Goal: Navigation & Orientation: Find specific page/section

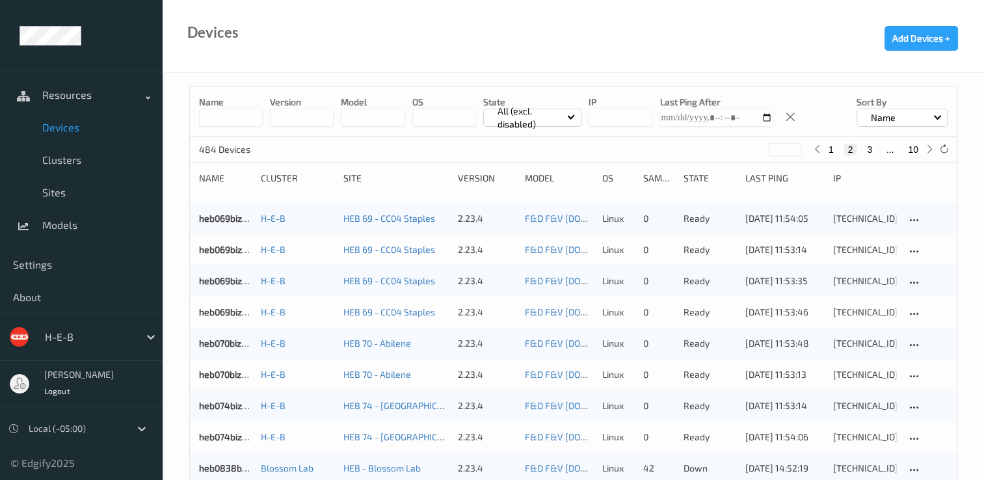
click at [830, 144] on button "1" at bounding box center [831, 150] width 13 height 12
type input "*"
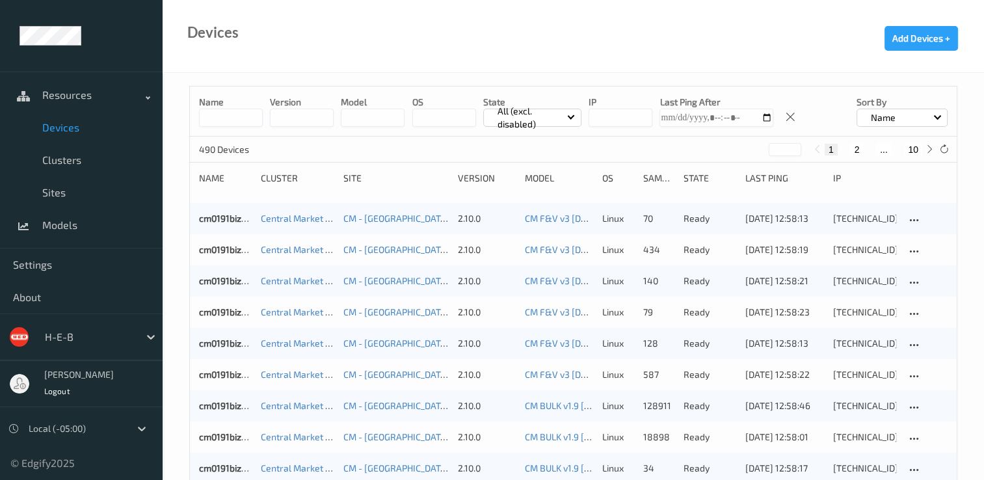
click at [232, 119] on input at bounding box center [231, 118] width 64 height 18
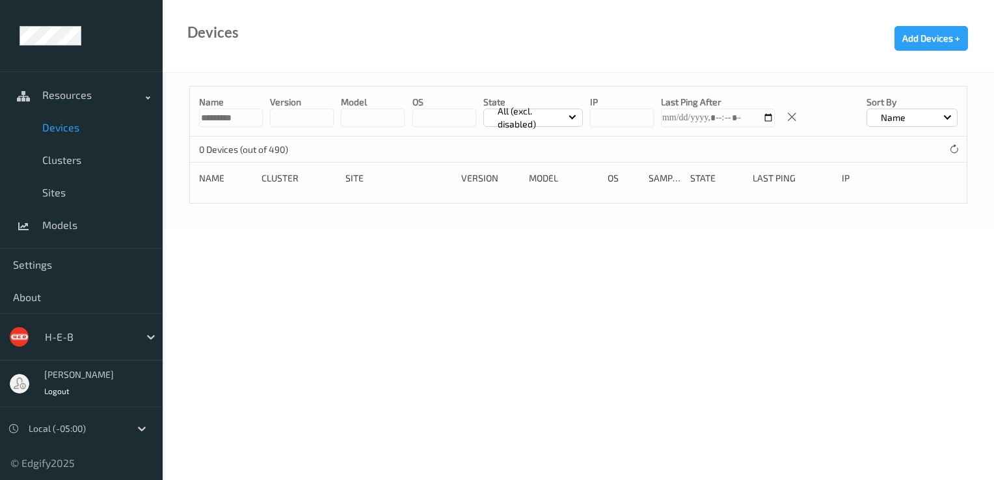
click at [235, 118] on input "*********" at bounding box center [231, 118] width 64 height 18
type input "********"
drag, startPoint x: 239, startPoint y: 118, endPoint x: 157, endPoint y: 119, distance: 81.9
click at [157, 119] on div "Resources Devices Clusters Sites Models Settings About H-E-B [PERSON_NAME] Logo…" at bounding box center [497, 78] width 994 height 157
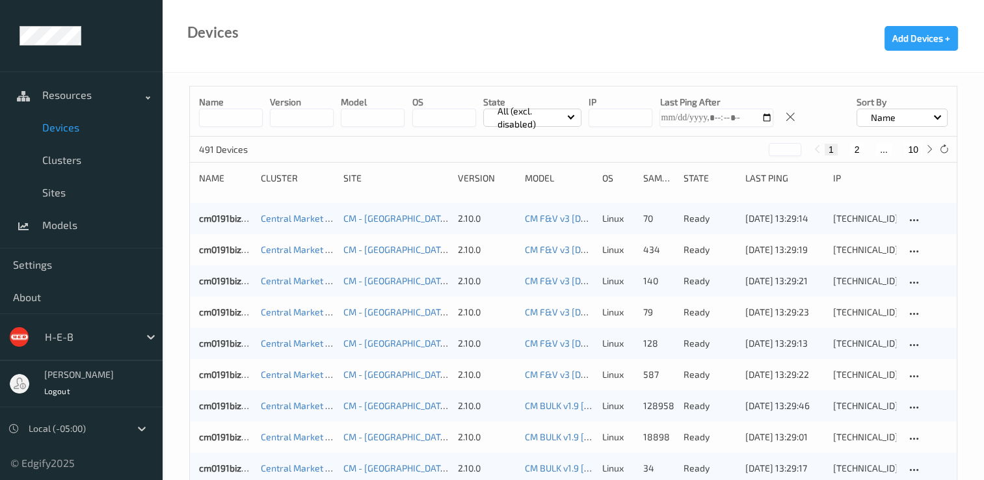
click at [855, 150] on button "2" at bounding box center [856, 150] width 13 height 12
type input "*"
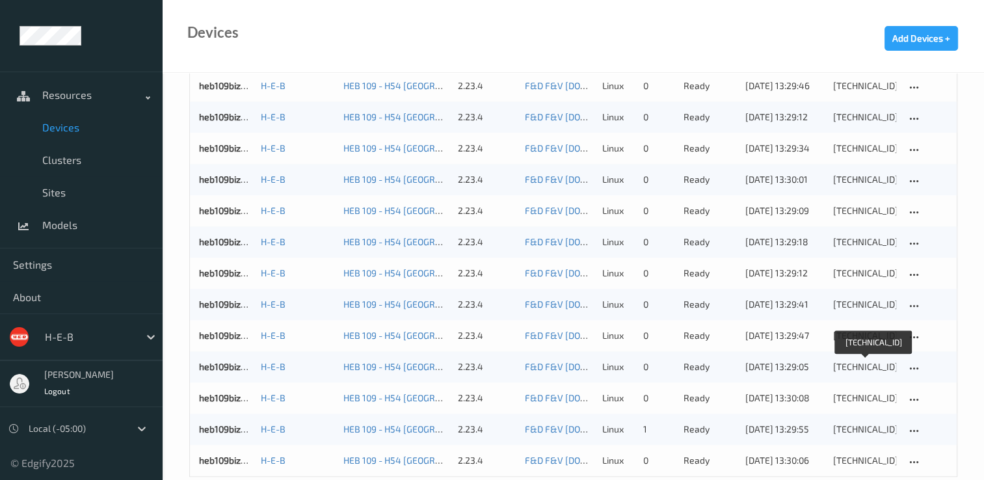
scroll to position [1310, 0]
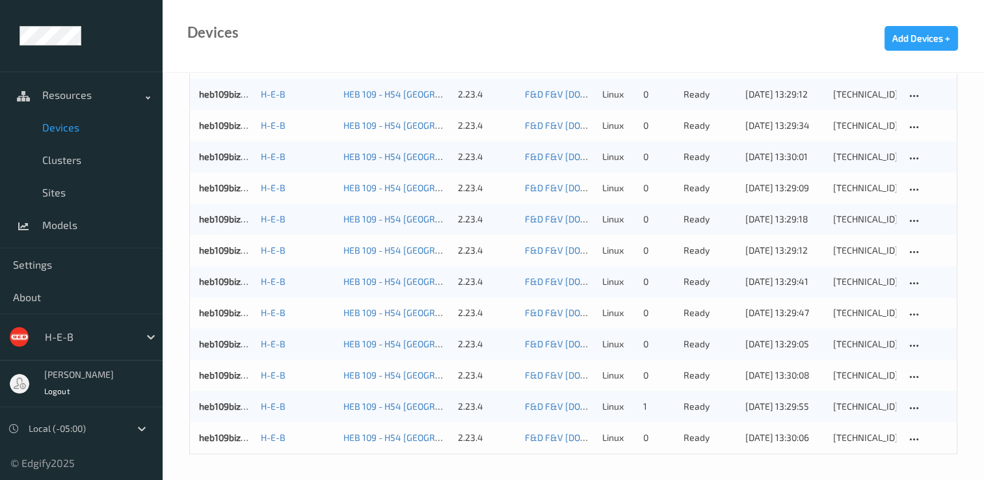
click at [67, 123] on span "Devices" at bounding box center [95, 127] width 107 height 13
click at [81, 94] on span "Resources" at bounding box center [94, 94] width 104 height 13
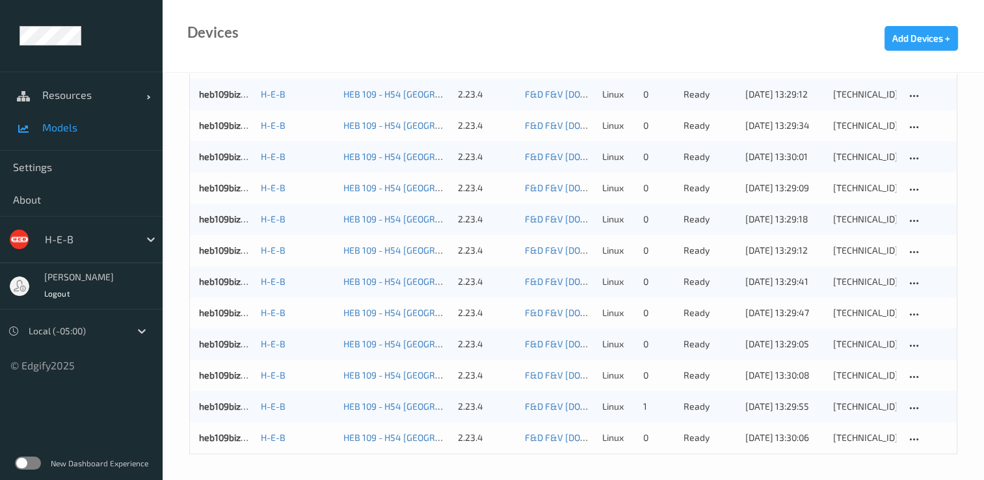
click at [47, 125] on span "Models" at bounding box center [95, 127] width 107 height 13
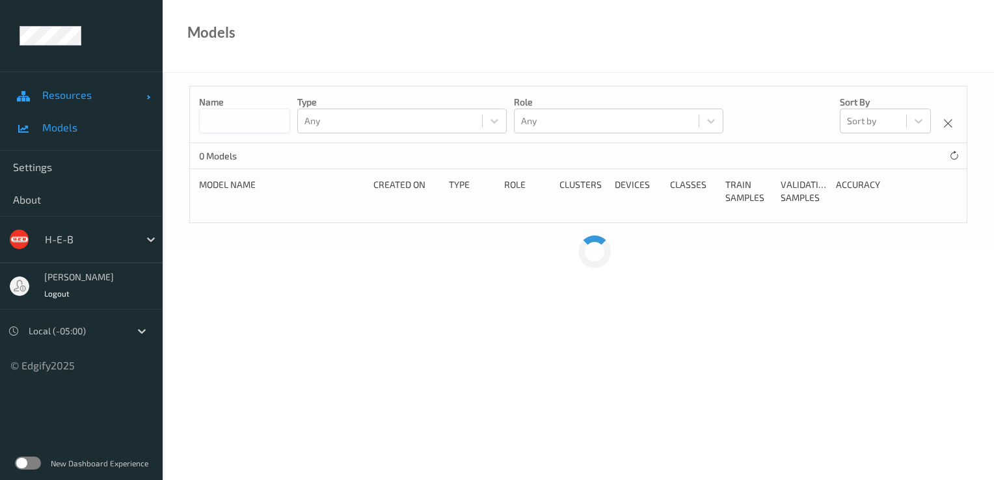
click at [51, 91] on span "Resources" at bounding box center [94, 94] width 104 height 13
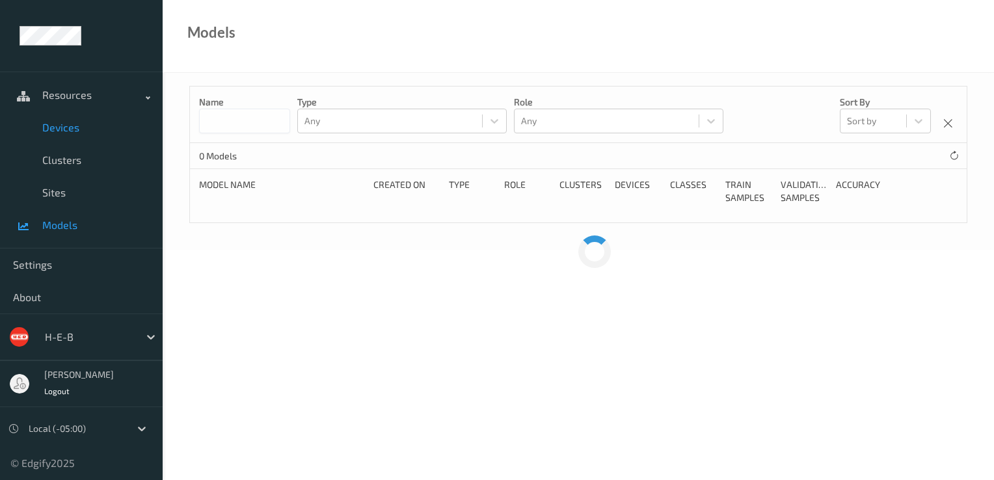
click at [67, 124] on span "Devices" at bounding box center [95, 127] width 107 height 13
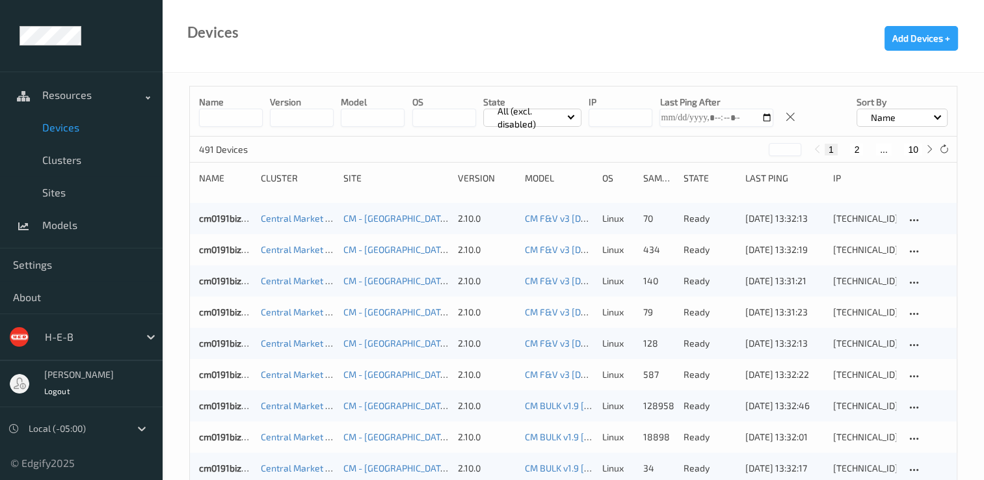
drag, startPoint x: 107, startPoint y: 222, endPoint x: 687, endPoint y: 31, distance: 610.8
click at [694, 35] on div "Devices Add Devices +" at bounding box center [573, 36] width 821 height 73
click at [910, 146] on div "1 2 ... 10" at bounding box center [873, 149] width 127 height 14
drag, startPoint x: 910, startPoint y: 146, endPoint x: 915, endPoint y: 152, distance: 7.9
click at [915, 152] on button "10" at bounding box center [913, 150] width 18 height 12
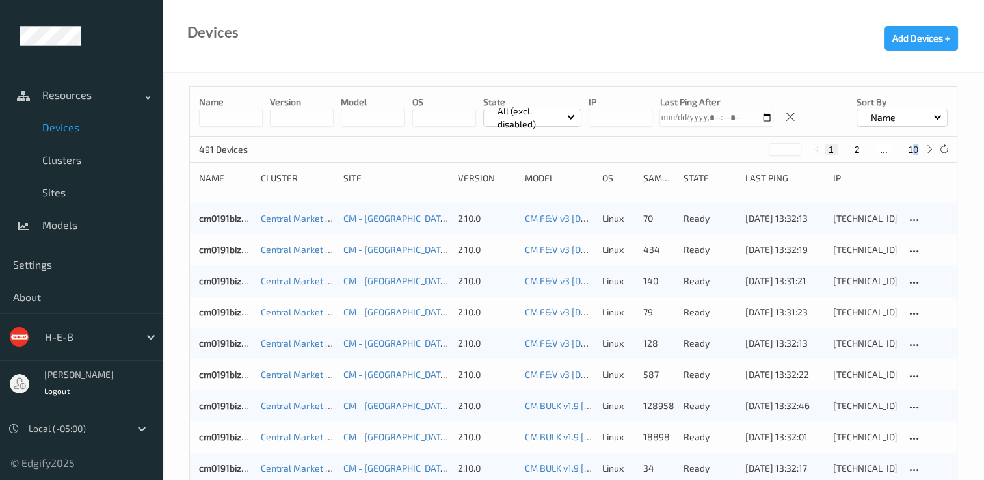
type input "**"
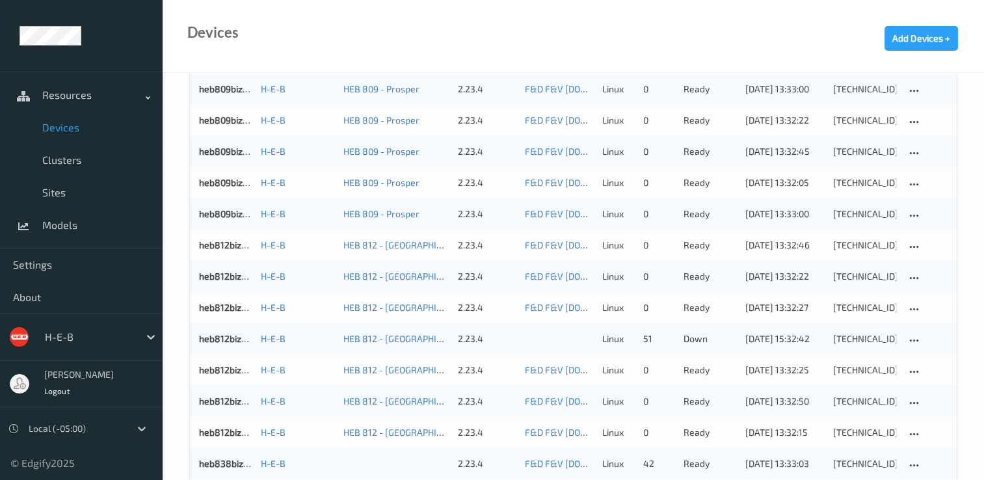
scroll to position [715, 0]
